Goal: Information Seeking & Learning: Learn about a topic

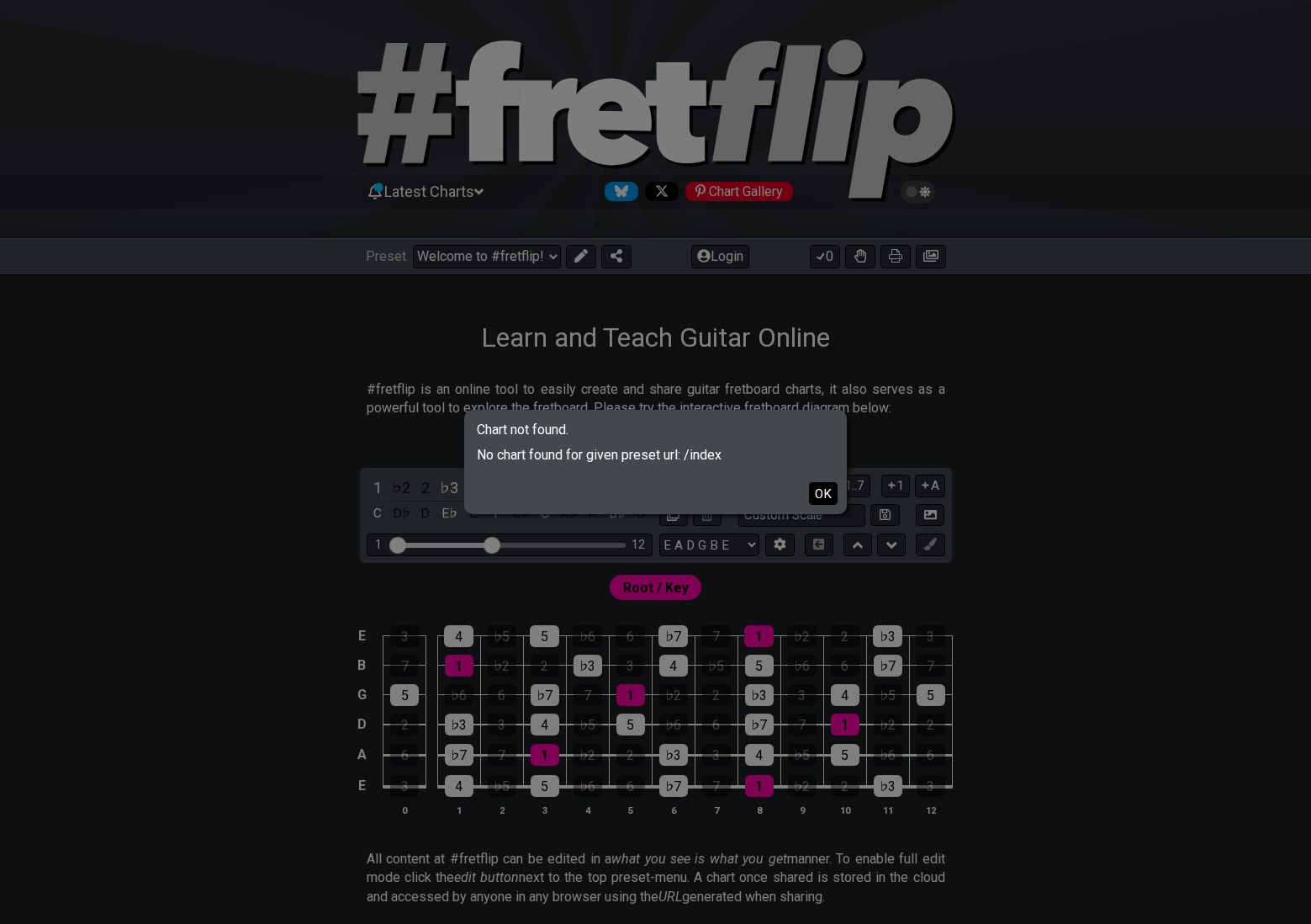
click at [824, 490] on button "OK" at bounding box center [823, 493] width 29 height 23
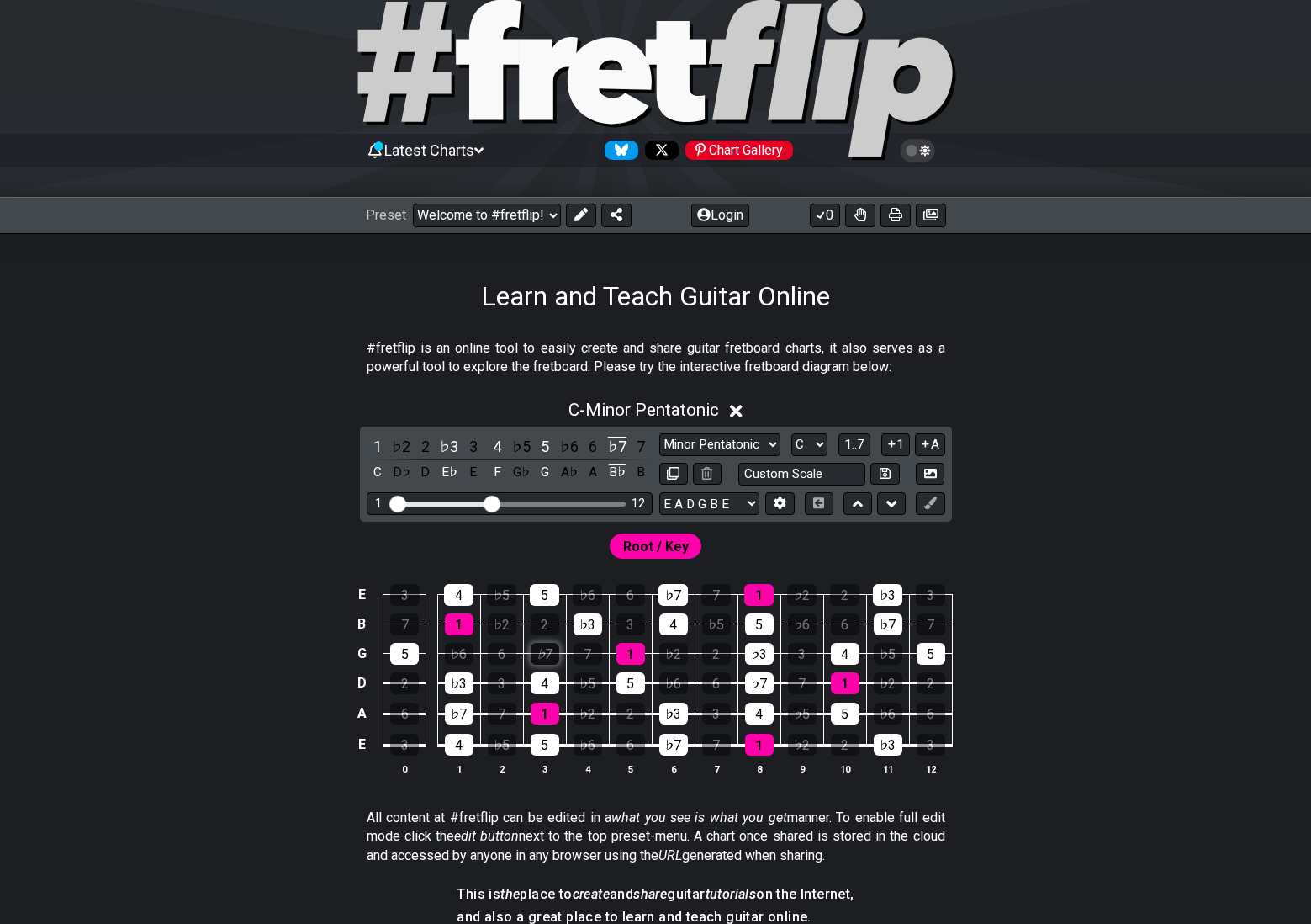
click at [535, 658] on div "♭7" at bounding box center [545, 653] width 29 height 22
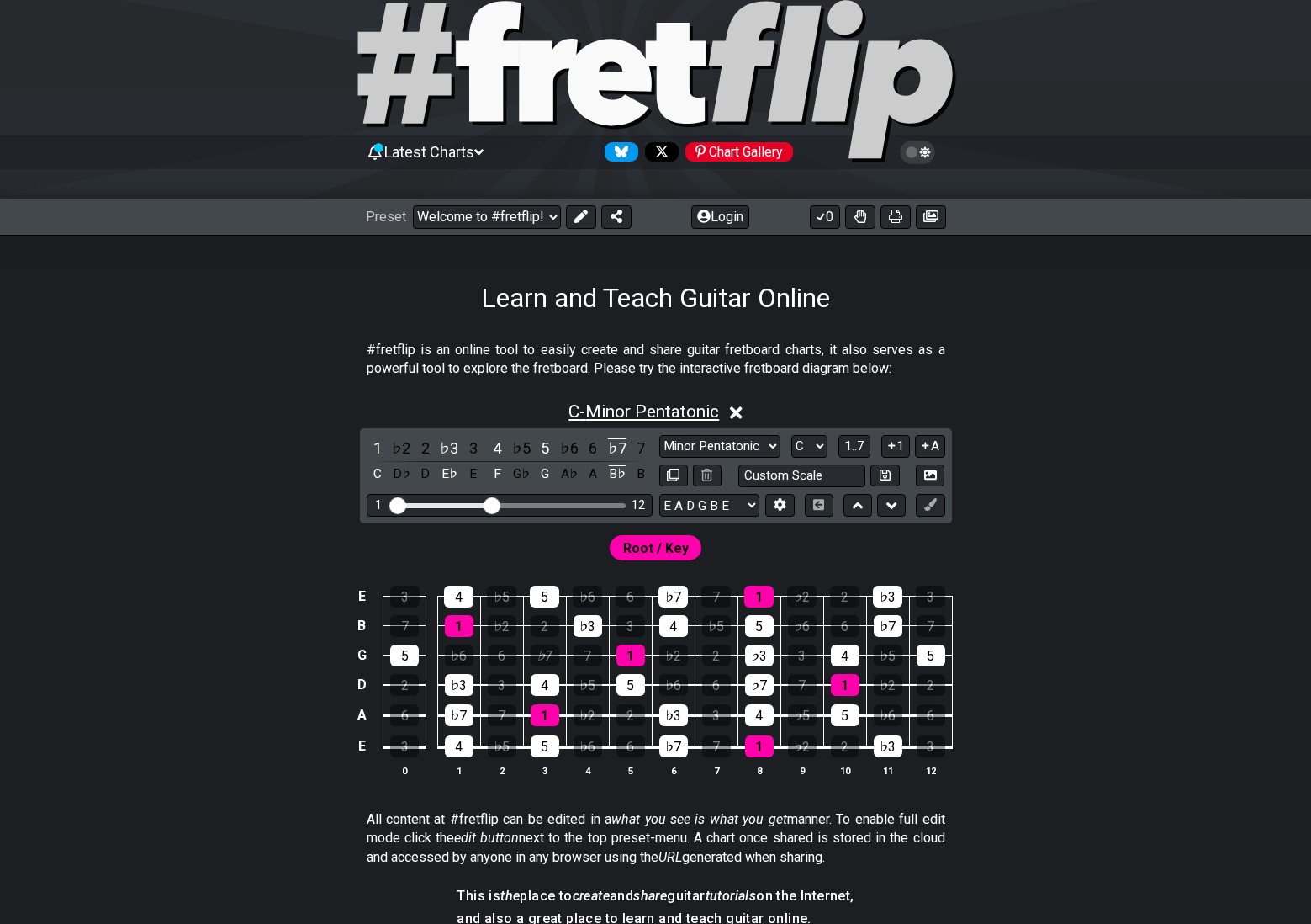
click at [599, 412] on span "C - Minor Pentatonic" at bounding box center [643, 411] width 150 height 20
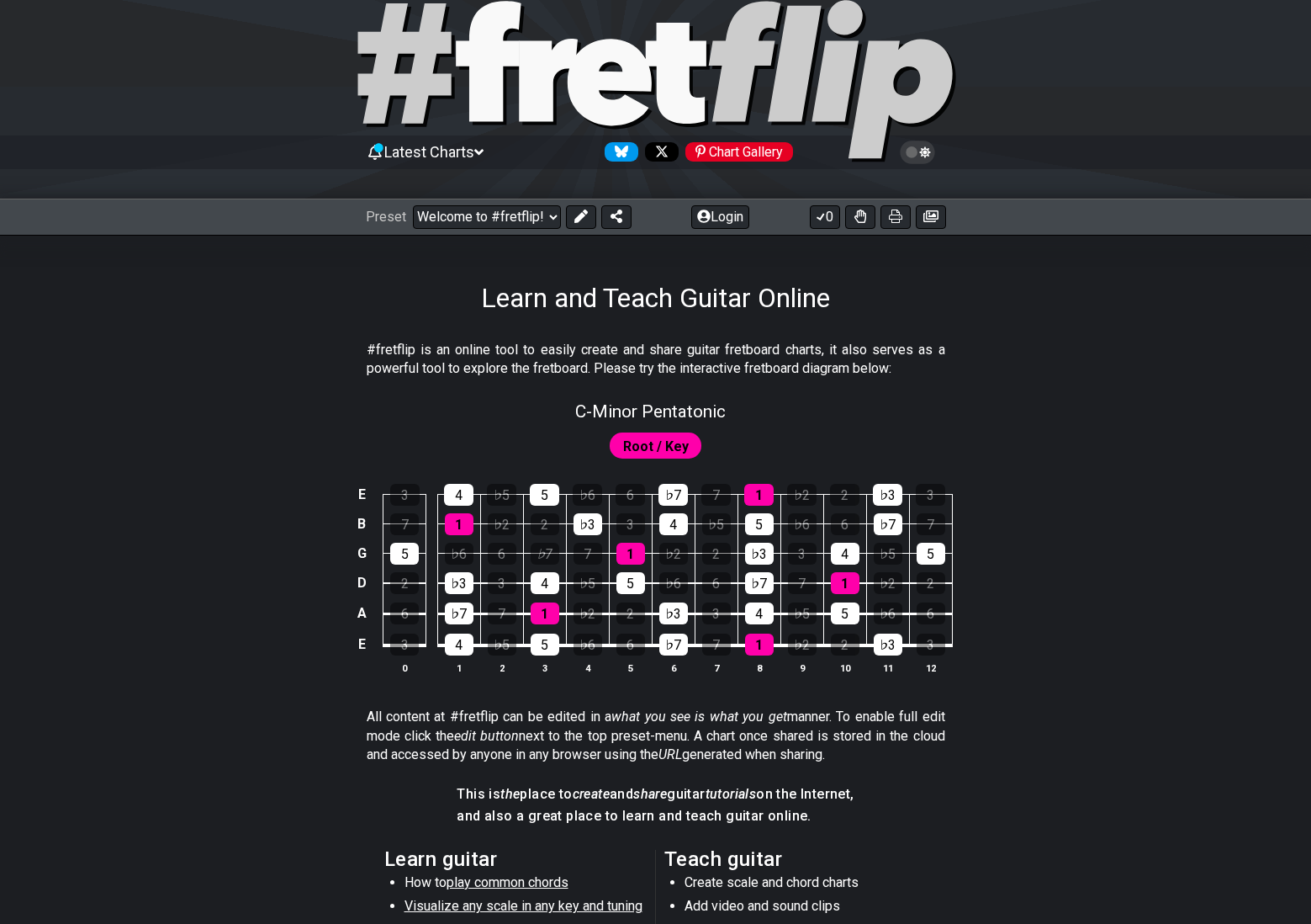
click at [656, 449] on span "Root / Key" at bounding box center [656, 447] width 66 height 24
click at [638, 448] on span "Root / Key" at bounding box center [656, 447] width 66 height 24
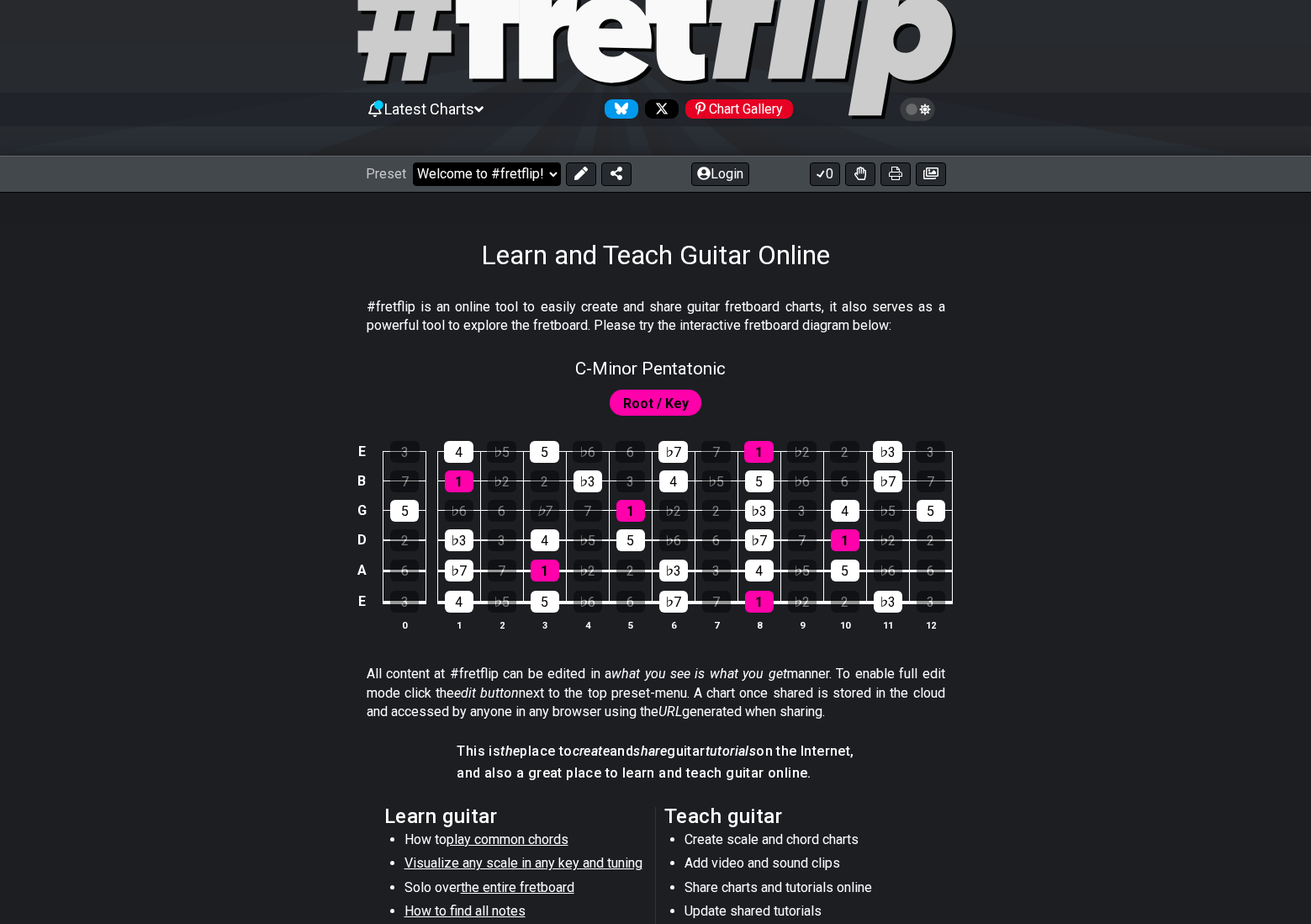
scroll to position [0, 0]
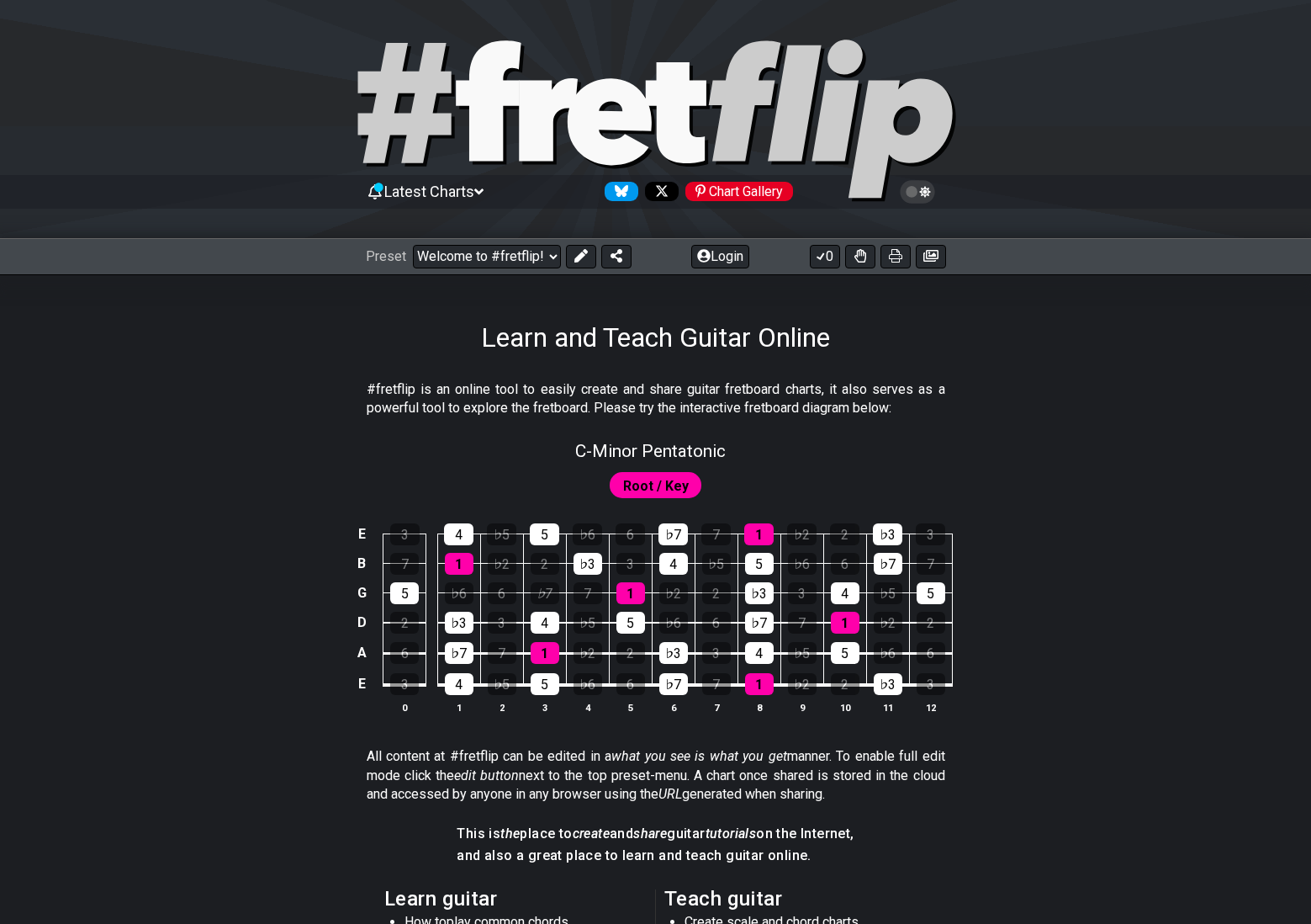
click at [639, 484] on span "Root / Key" at bounding box center [656, 486] width 66 height 24
click at [695, 483] on div "Root / Key" at bounding box center [656, 484] width 93 height 25
click at [678, 484] on span "Root / Key" at bounding box center [656, 486] width 66 height 24
click at [403, 593] on div "5" at bounding box center [404, 593] width 29 height 22
drag, startPoint x: 402, startPoint y: 596, endPoint x: 428, endPoint y: 585, distance: 28.2
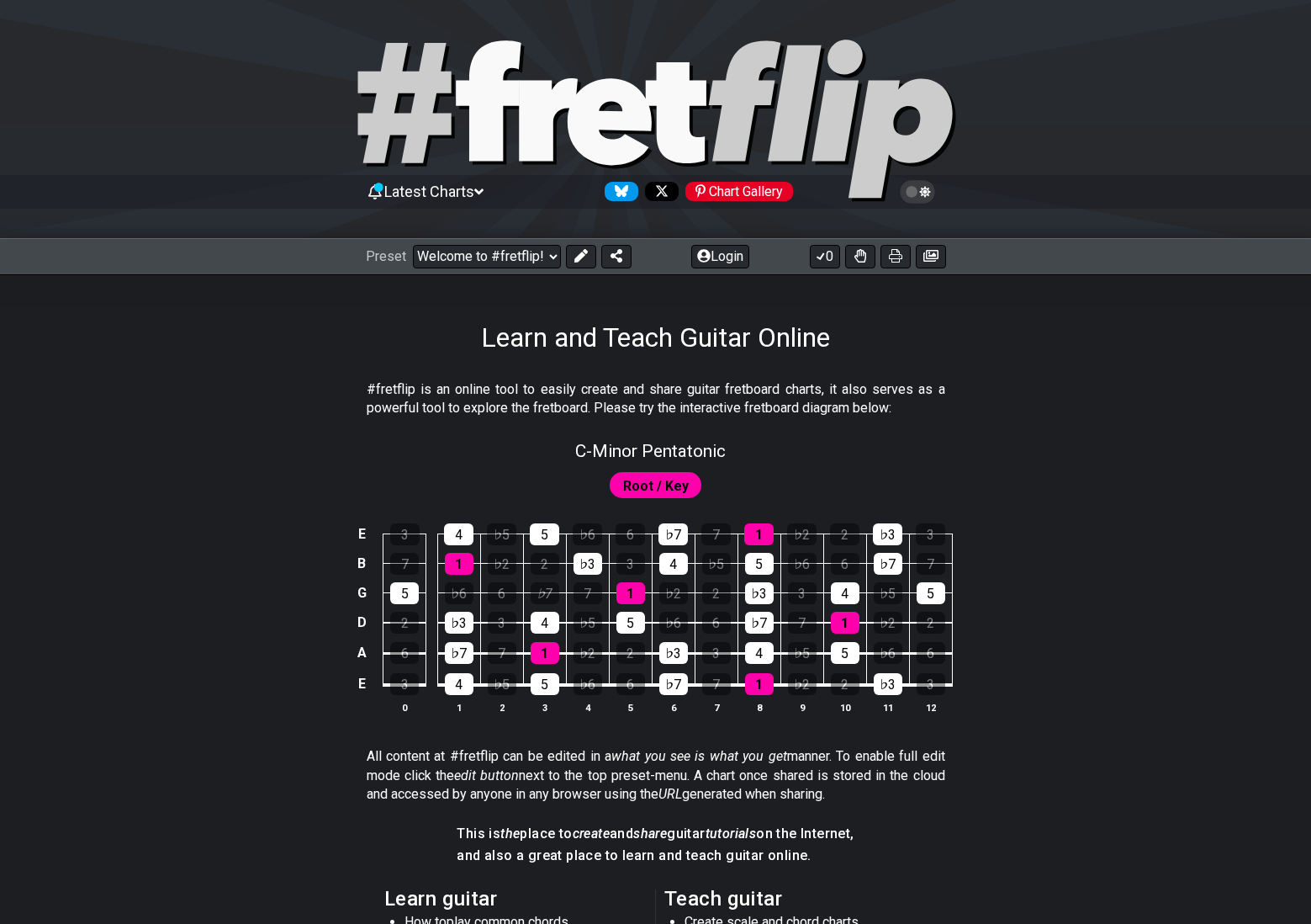
click at [403, 596] on div "5" at bounding box center [404, 593] width 29 height 22
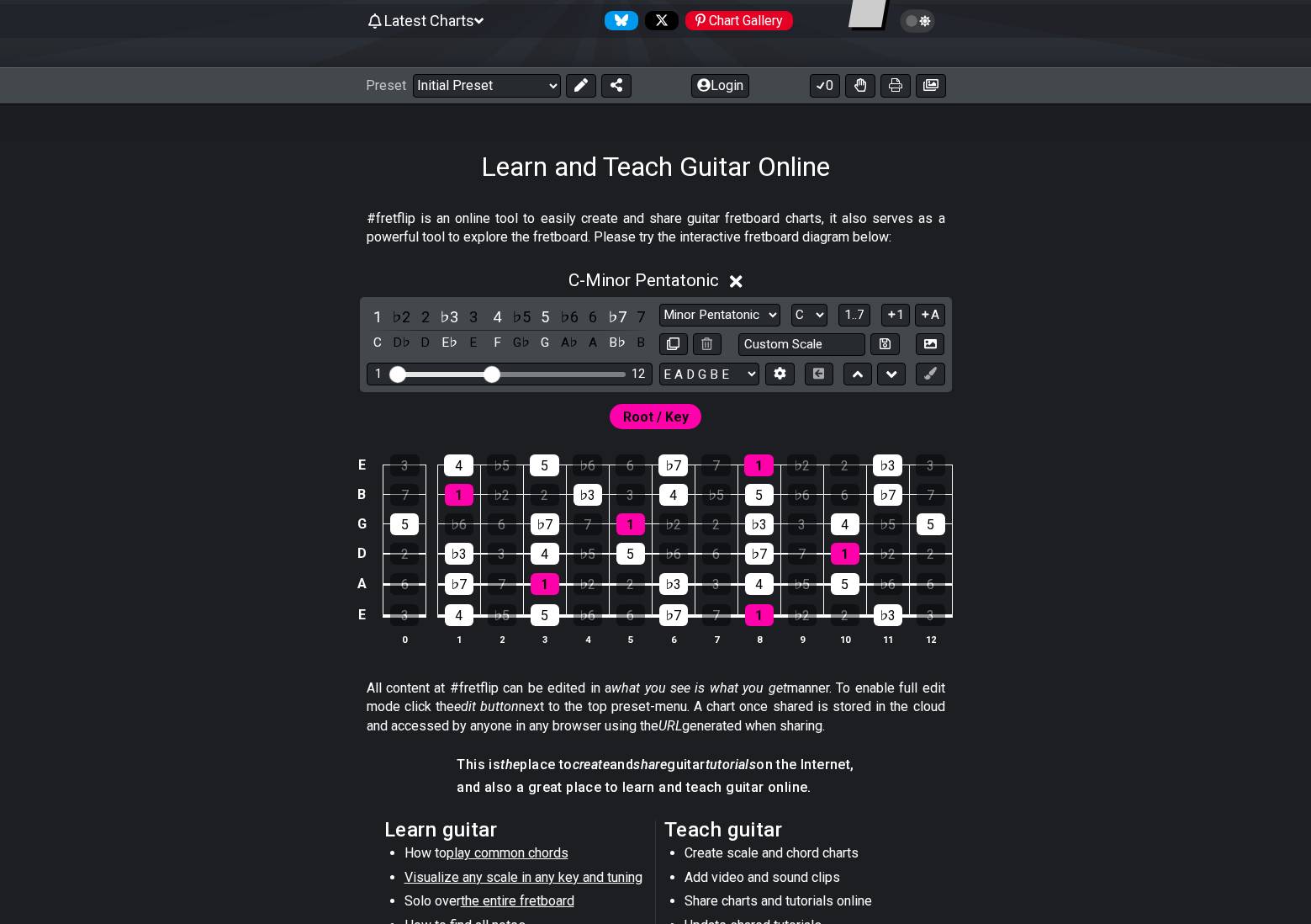
scroll to position [170, 0]
click at [767, 311] on select "Minor Pentatonic Click to edit Minor Pentatonic Major Pentatonic Minor Blues Ma…" at bounding box center [719, 315] width 121 height 23
select select "Major Pentatonic"
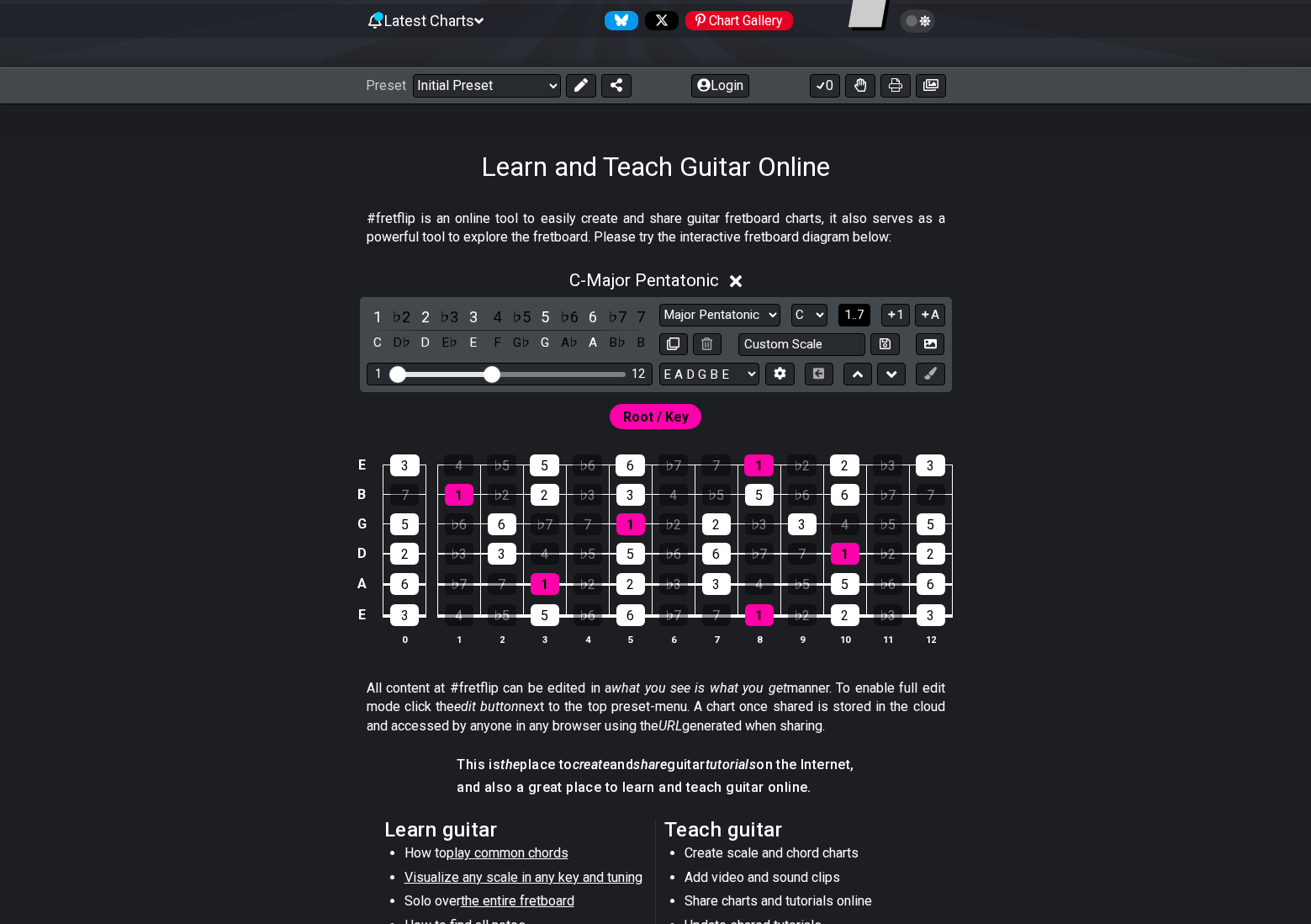
click at [860, 316] on span "1..7" at bounding box center [854, 314] width 20 height 15
click at [860, 316] on button "..." at bounding box center [854, 315] width 29 height 23
drag, startPoint x: 496, startPoint y: 372, endPoint x: 475, endPoint y: 373, distance: 21.0
click at [475, 372] on input "Visible fret range" at bounding box center [509, 372] width 239 height 0
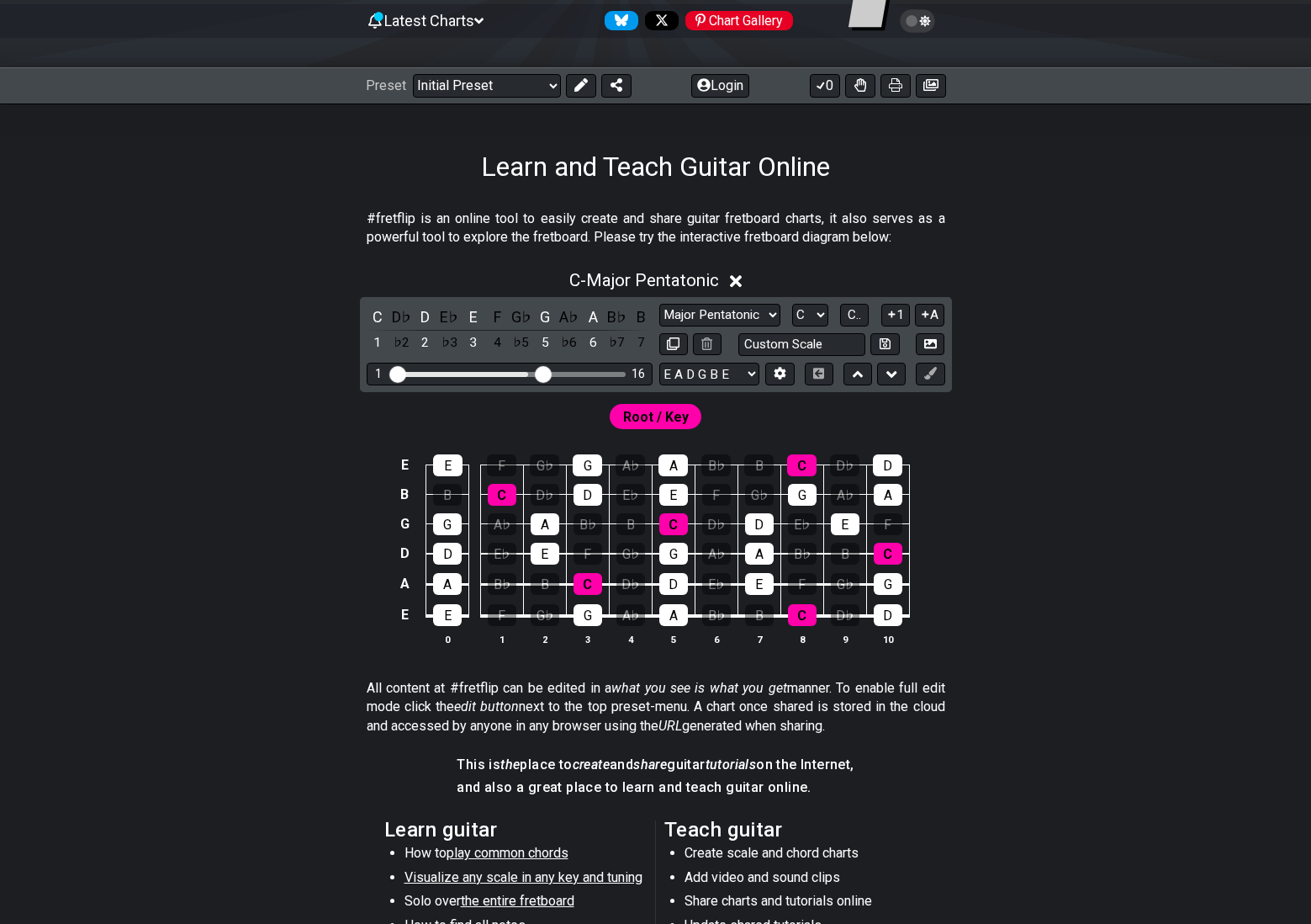
drag, startPoint x: 476, startPoint y: 373, endPoint x: 545, endPoint y: 376, distance: 69.1
click at [545, 372] on input "Visible fret range" at bounding box center [509, 372] width 239 height 0
